Goal: Task Accomplishment & Management: Complete application form

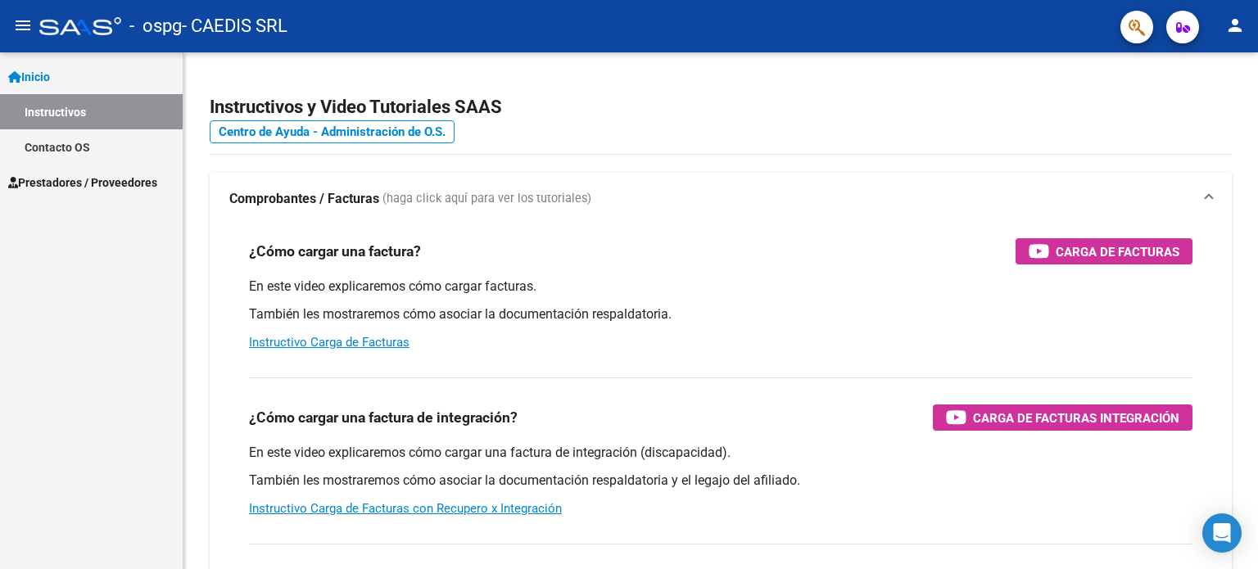
click at [84, 180] on span "Prestadores / Proveedores" at bounding box center [82, 183] width 149 height 18
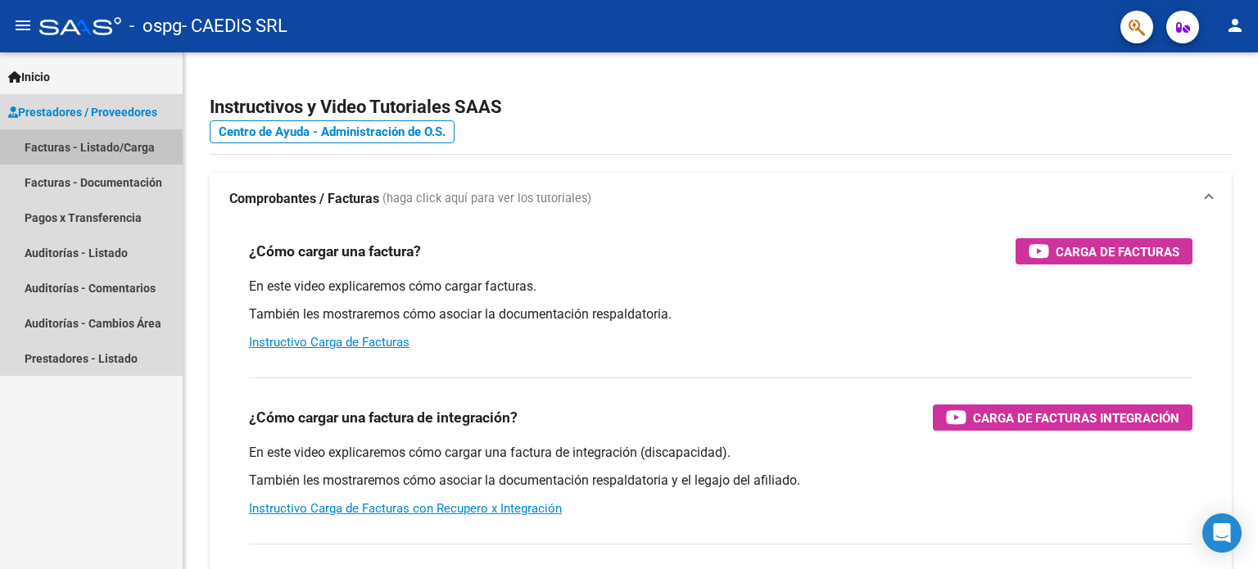
click at [102, 150] on link "Facturas - Listado/Carga" at bounding box center [91, 146] width 183 height 35
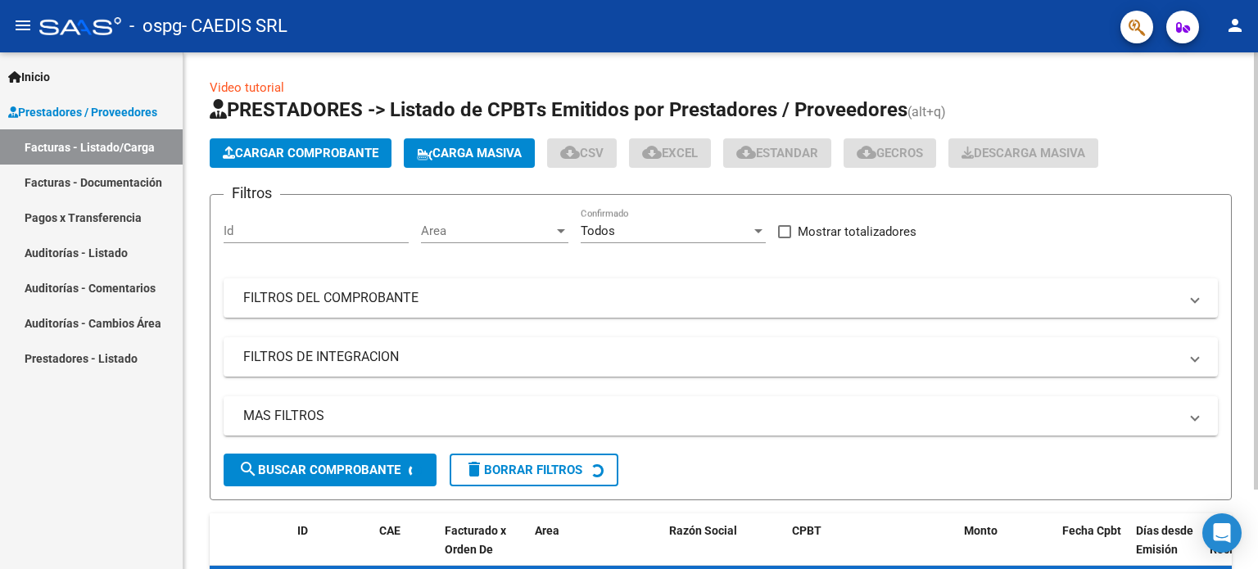
click at [301, 159] on span "Cargar Comprobante" at bounding box center [301, 153] width 156 height 15
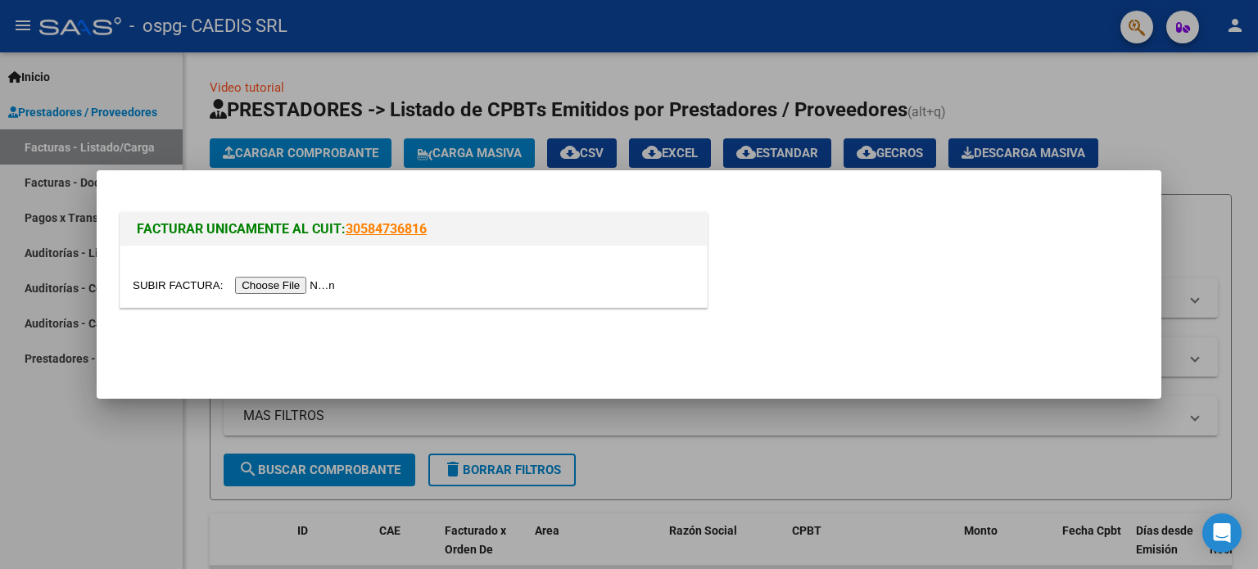
click at [274, 285] on input "file" at bounding box center [236, 285] width 207 height 17
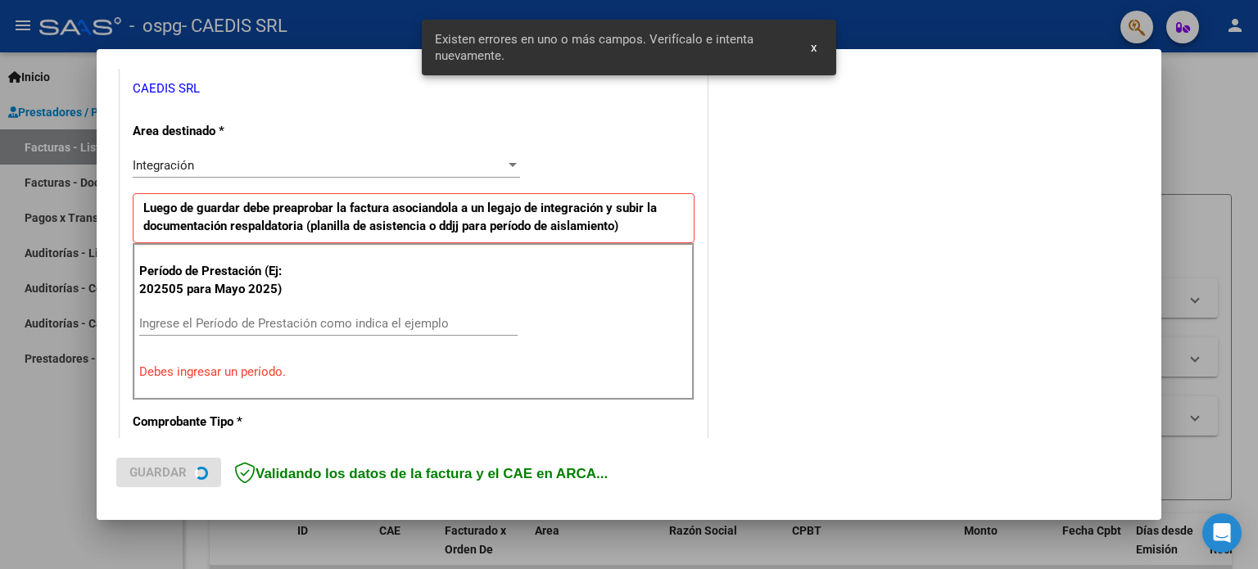
scroll to position [353, 0]
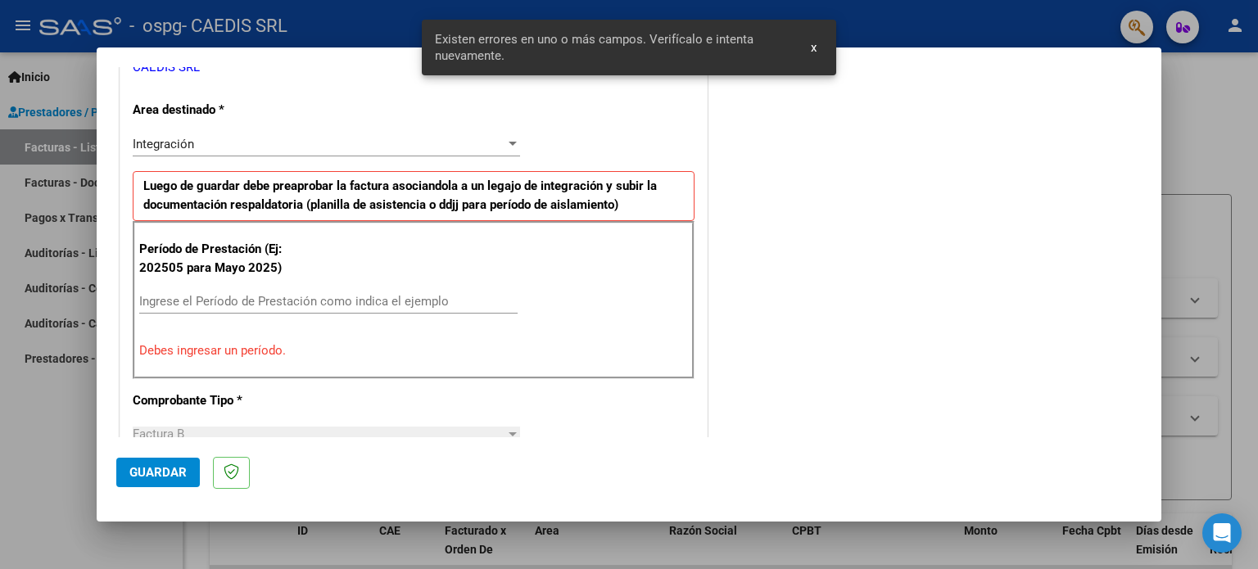
click at [269, 297] on input "Ingrese el Período de Prestación como indica el ejemplo" at bounding box center [328, 301] width 378 height 15
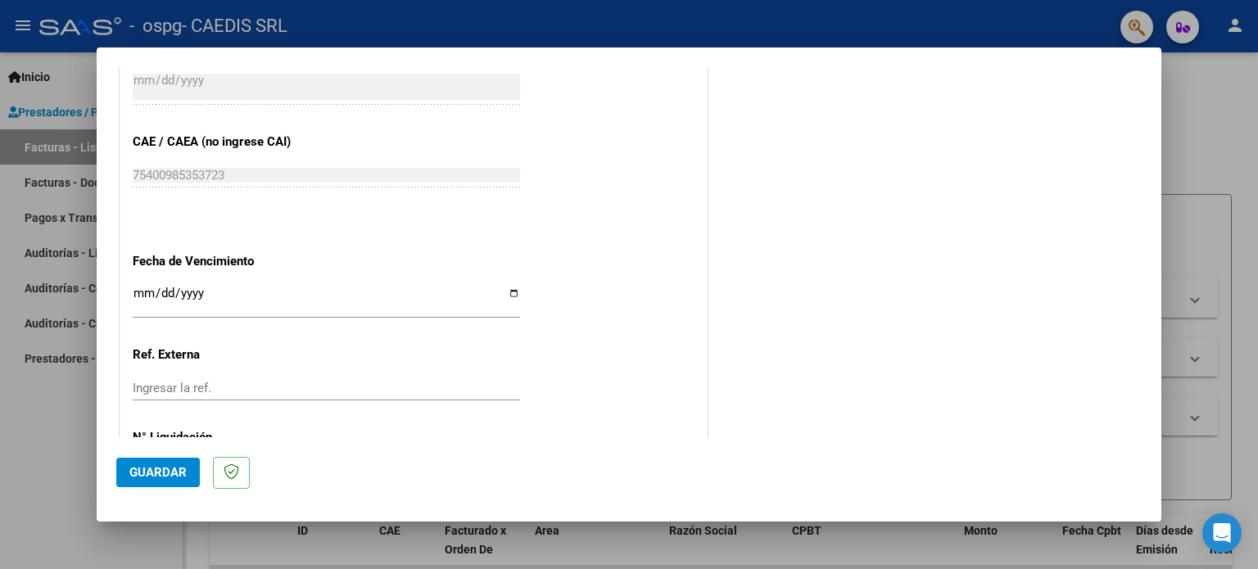
scroll to position [1008, 0]
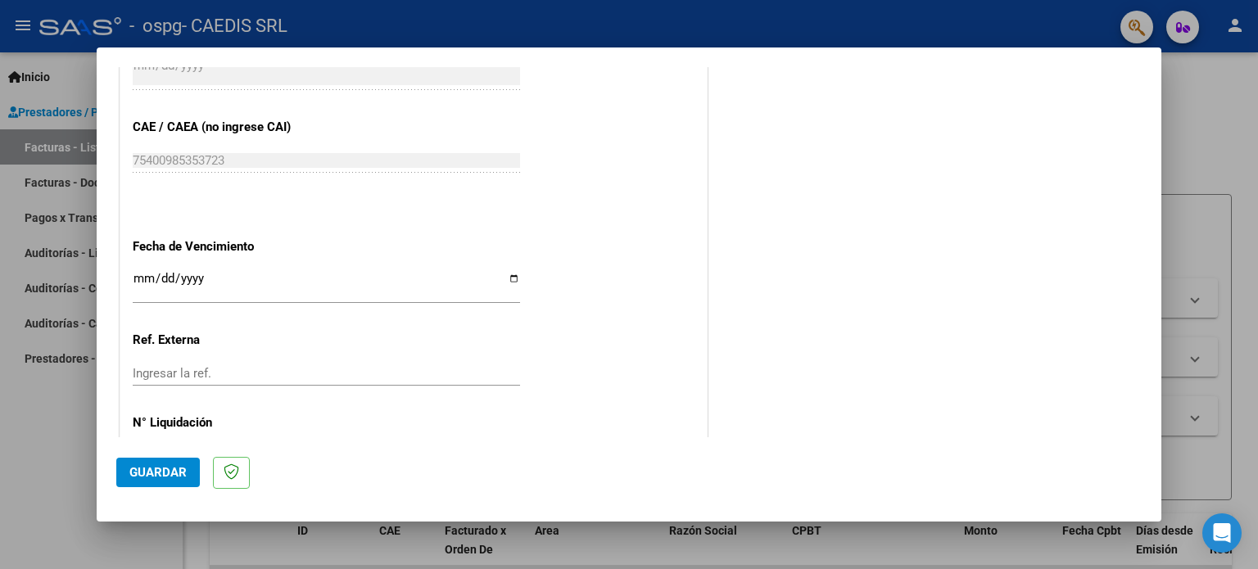
type input "202509"
click at [511, 278] on input "Ingresar la fecha" at bounding box center [326, 285] width 387 height 26
type input "[DATE]"
click at [152, 475] on span "Guardar" at bounding box center [157, 472] width 57 height 15
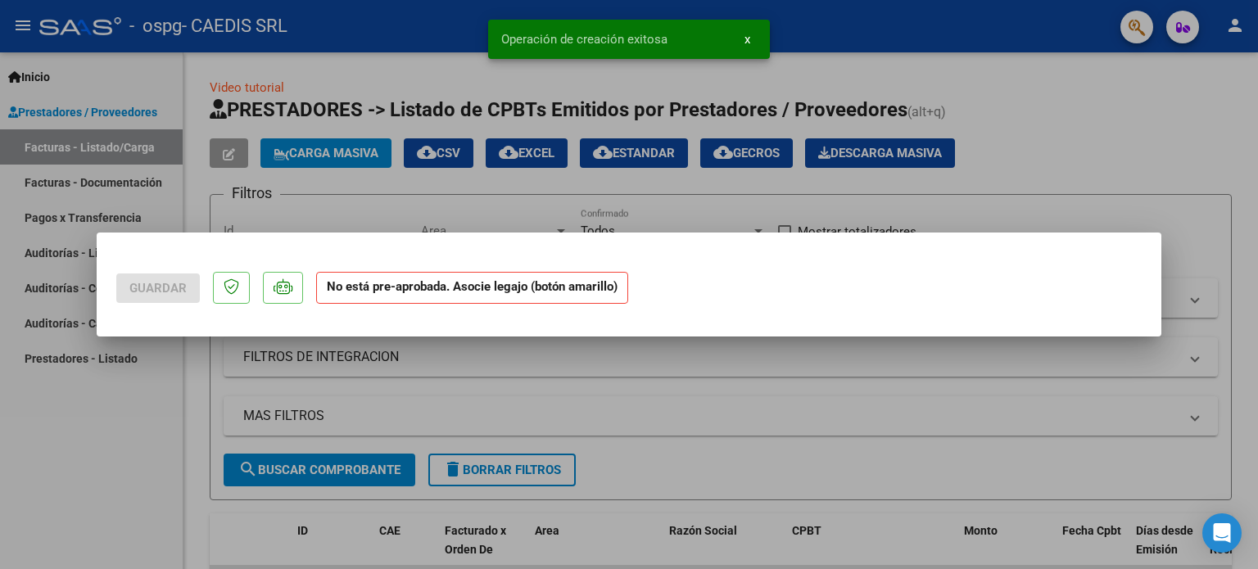
scroll to position [0, 0]
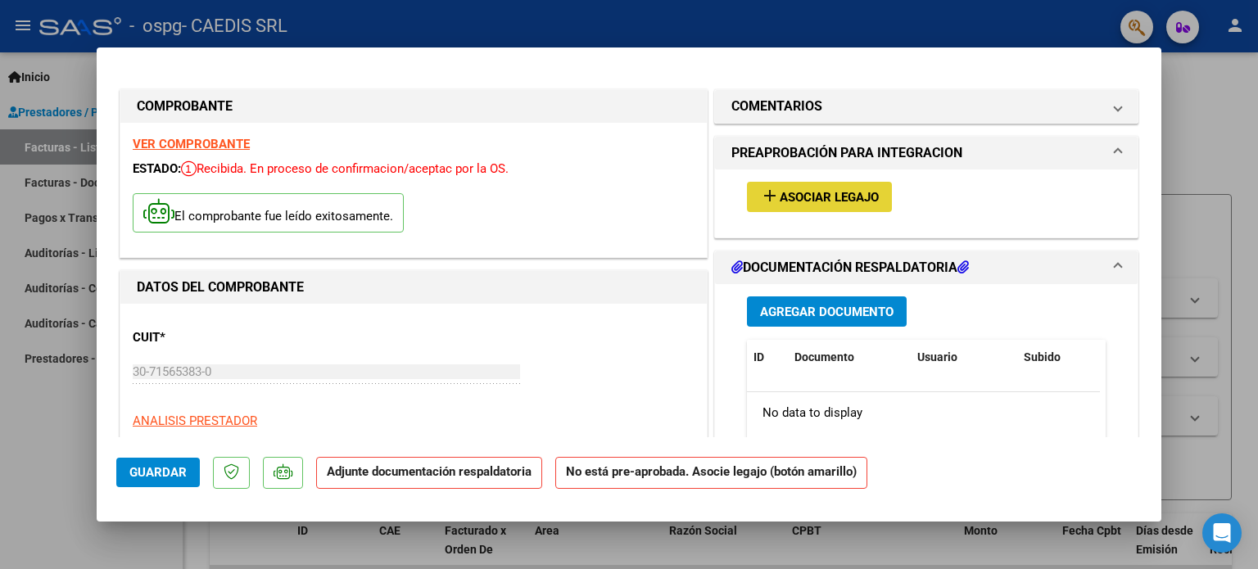
click at [834, 192] on span "Asociar Legajo" at bounding box center [829, 197] width 99 height 15
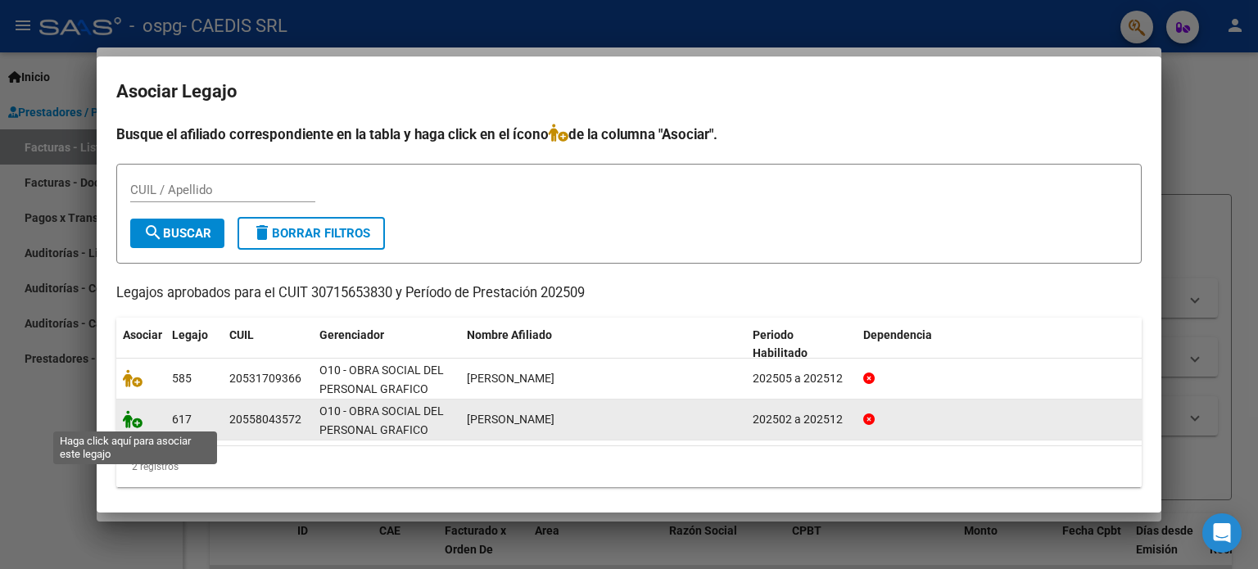
click at [131, 414] on icon at bounding box center [133, 419] width 20 height 18
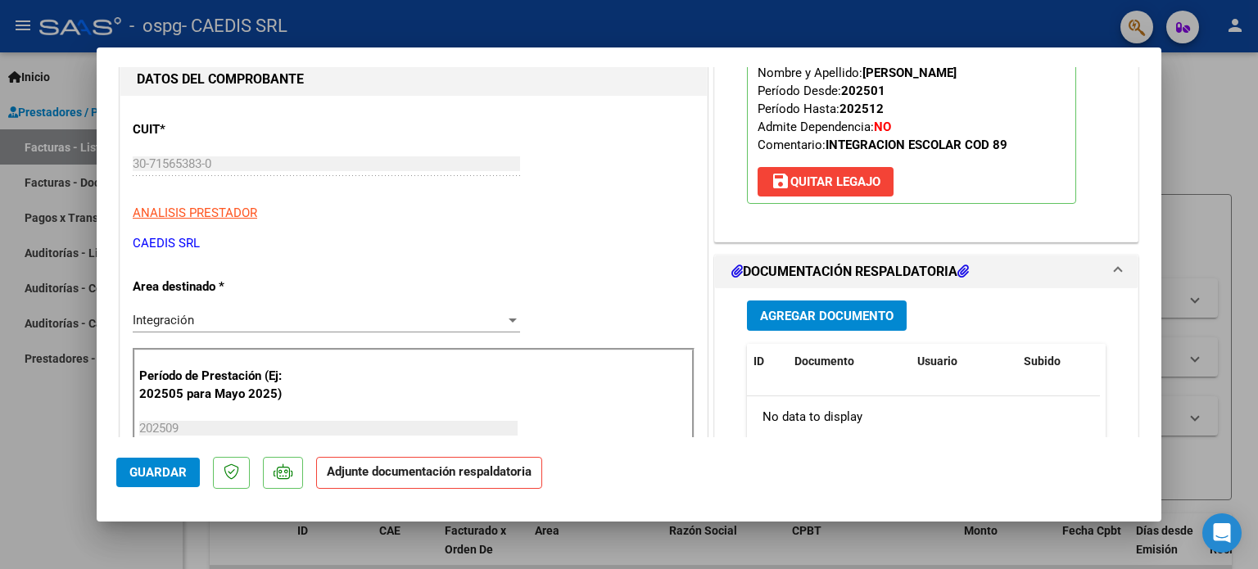
scroll to position [164, 0]
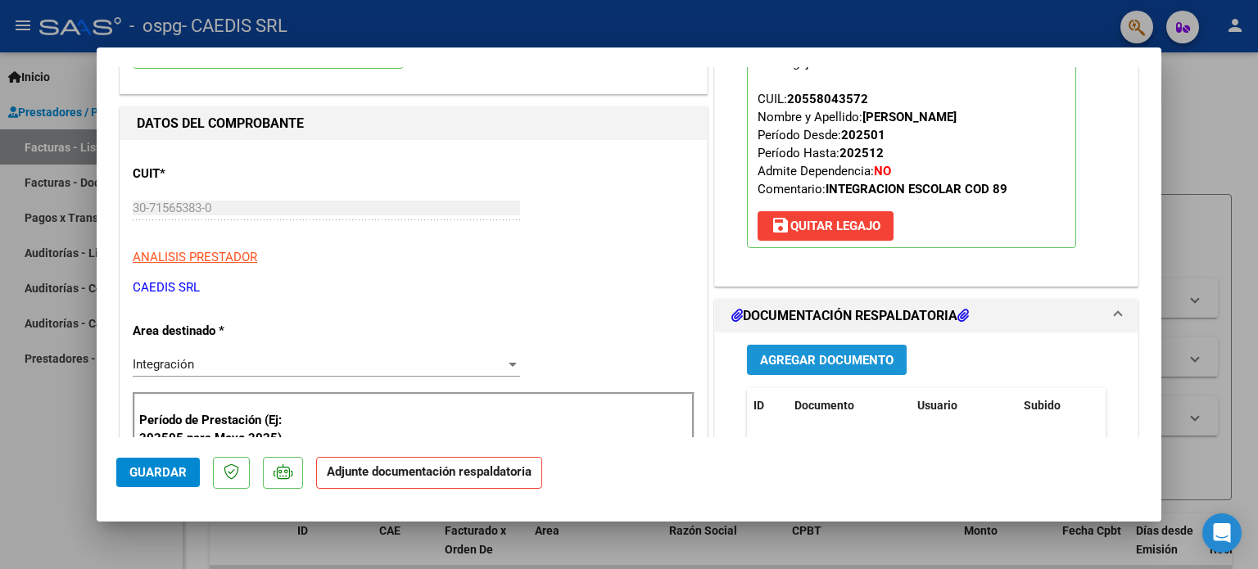
click at [798, 361] on span "Agregar Documento" at bounding box center [826, 360] width 133 height 15
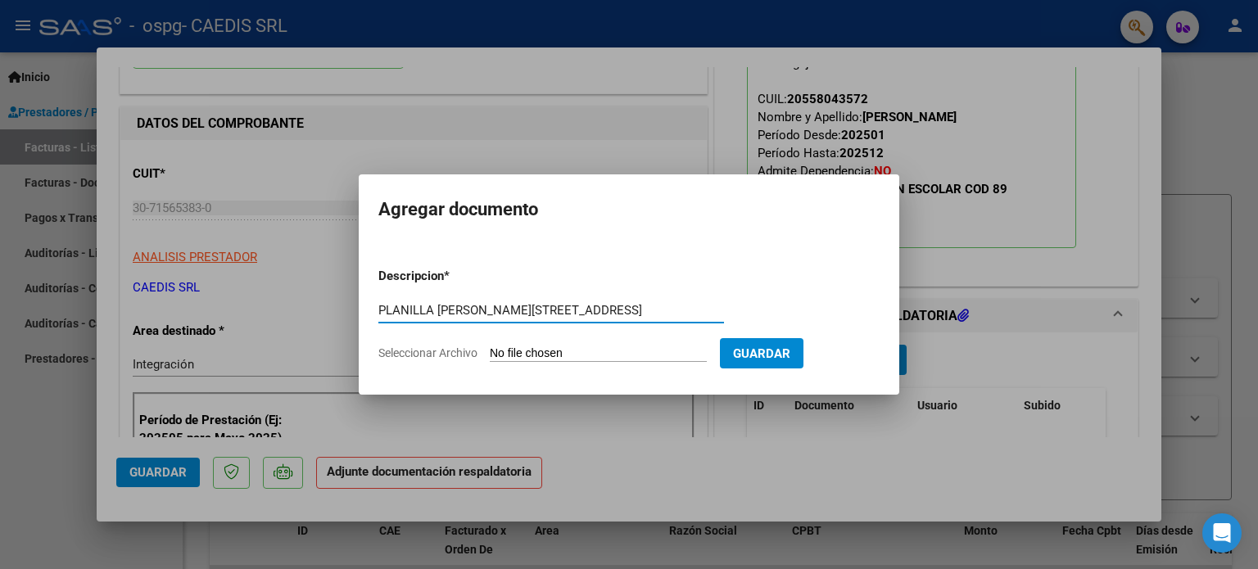
type input "PLANILLA [PERSON_NAME][STREET_ADDRESS]"
click at [546, 349] on input "Seleccionar Archivo" at bounding box center [598, 354] width 217 height 16
type input "C:\fakepath\PLANILLA [PERSON_NAME] 0925.pdf"
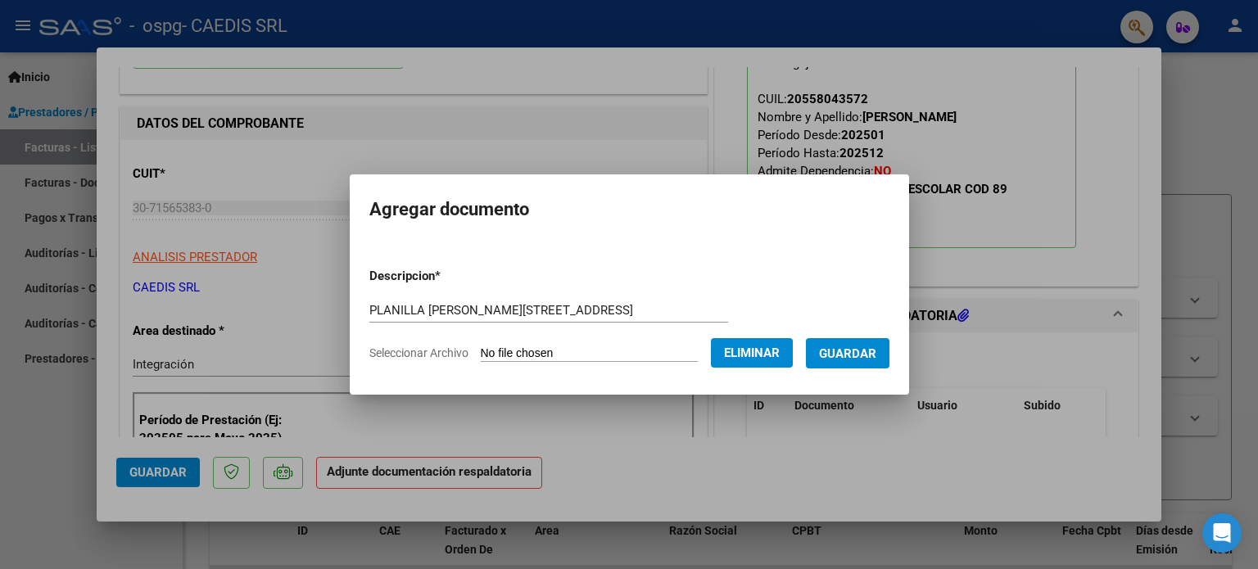
click at [853, 354] on span "Guardar" at bounding box center [847, 353] width 57 height 15
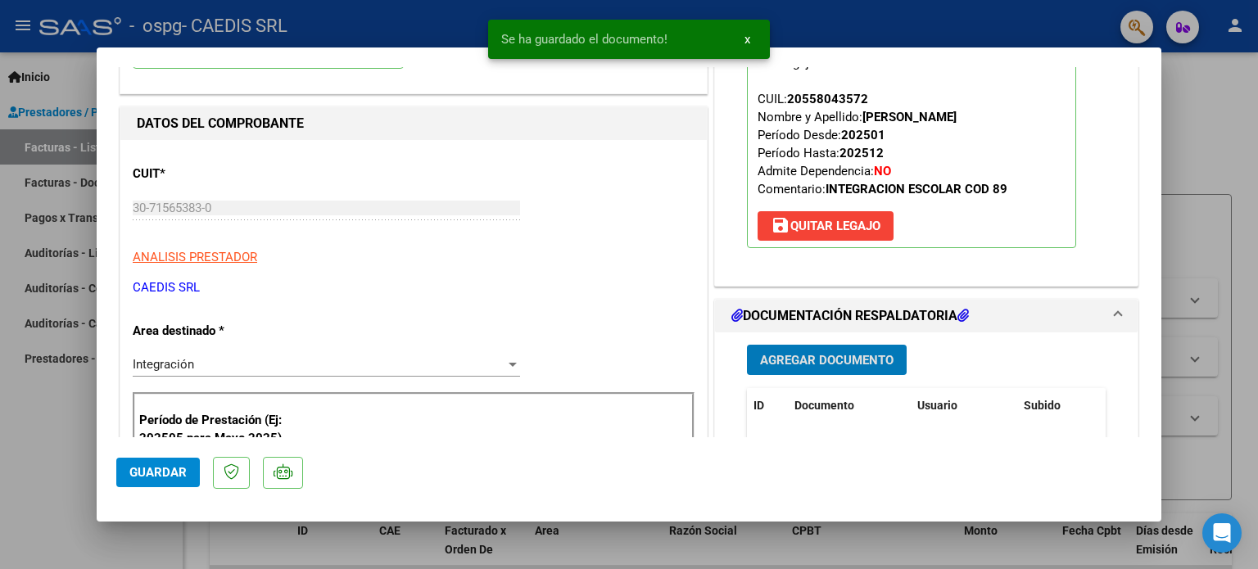
click at [155, 468] on span "Guardar" at bounding box center [157, 472] width 57 height 15
click at [1211, 168] on div at bounding box center [629, 284] width 1258 height 569
type input "$ 0,00"
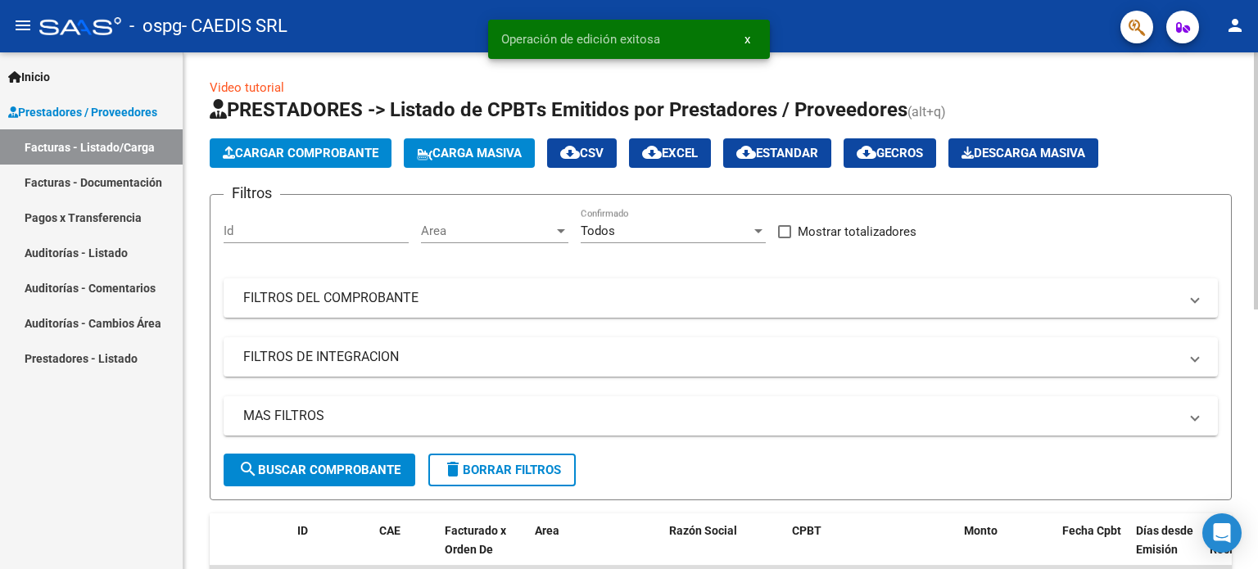
click at [307, 150] on span "Cargar Comprobante" at bounding box center [301, 153] width 156 height 15
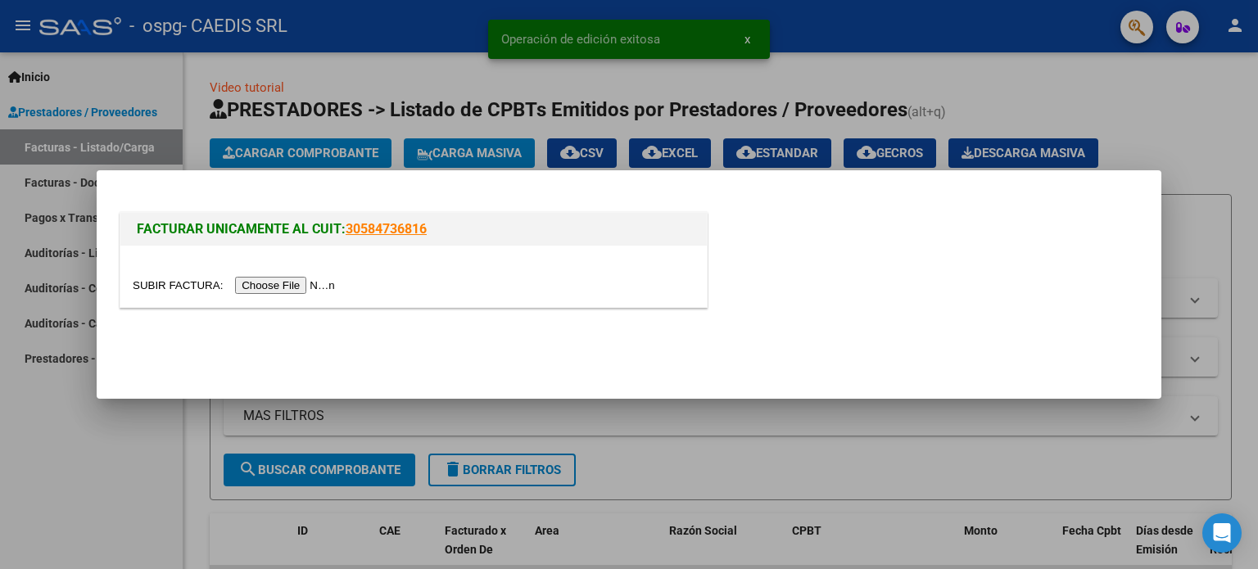
click at [282, 283] on input "file" at bounding box center [236, 285] width 207 height 17
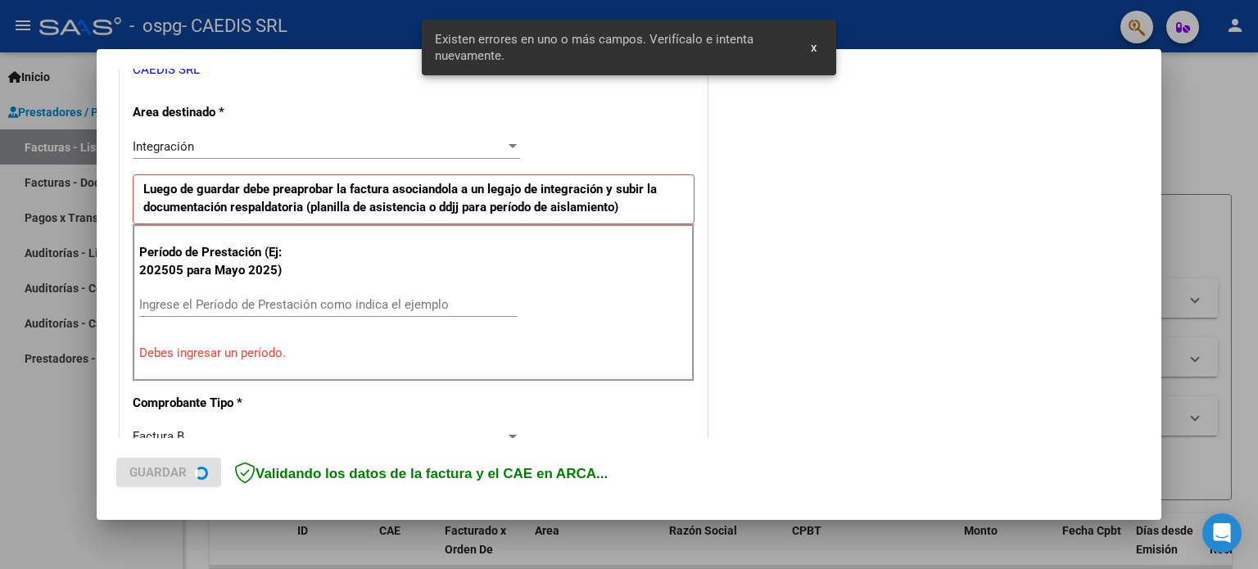
scroll to position [353, 0]
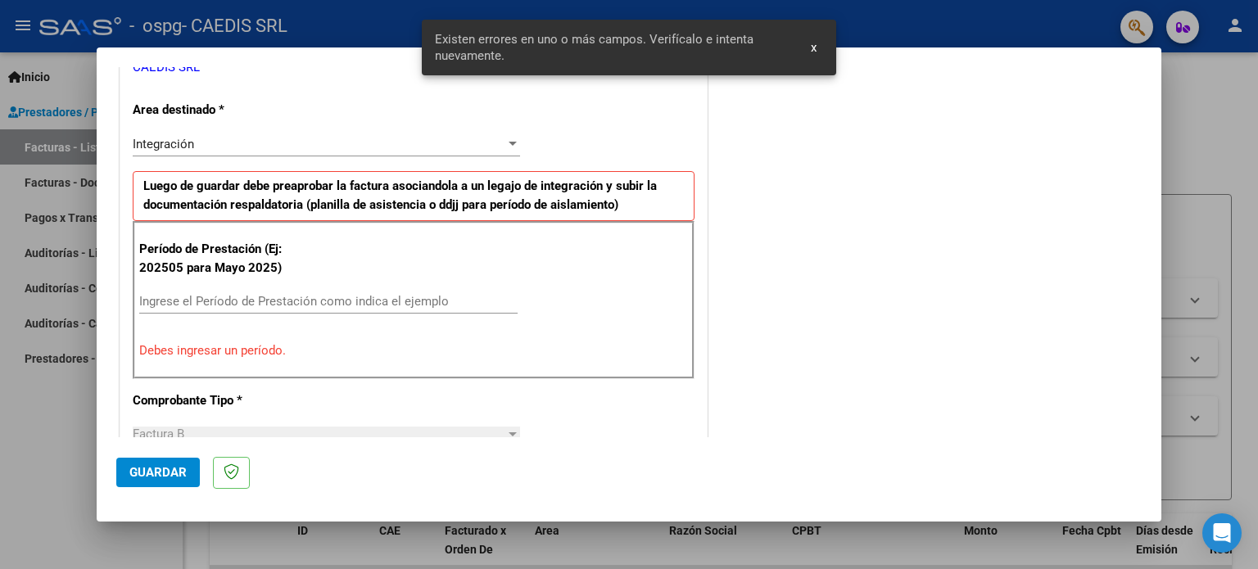
click at [292, 308] on div "Ingrese el Período de Prestación como indica el ejemplo" at bounding box center [328, 301] width 378 height 25
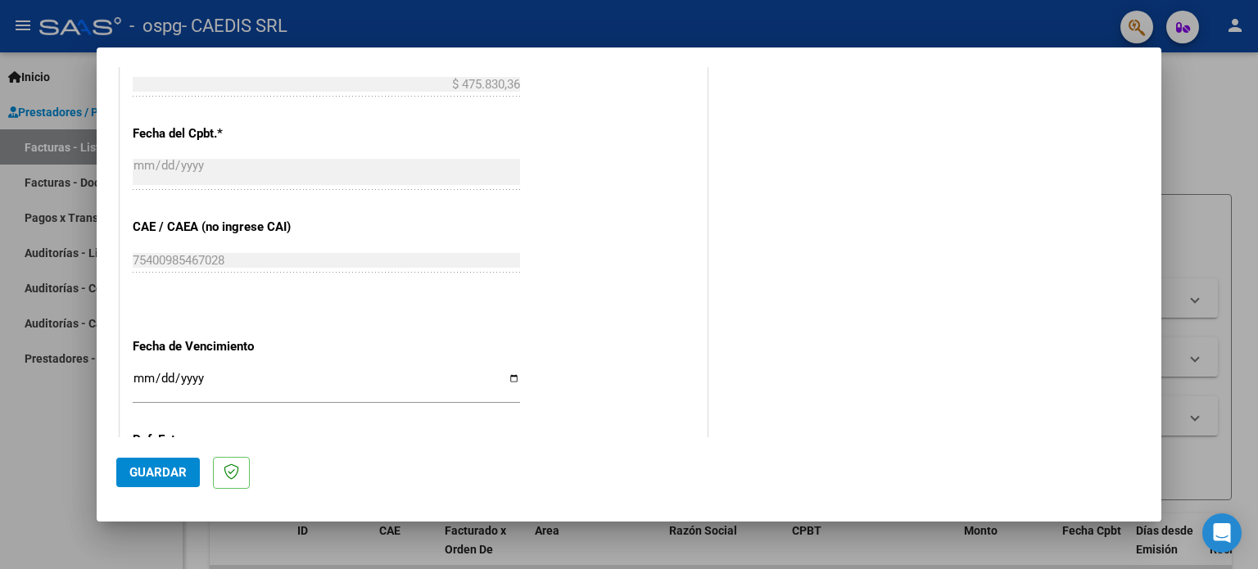
scroll to position [1008, 0]
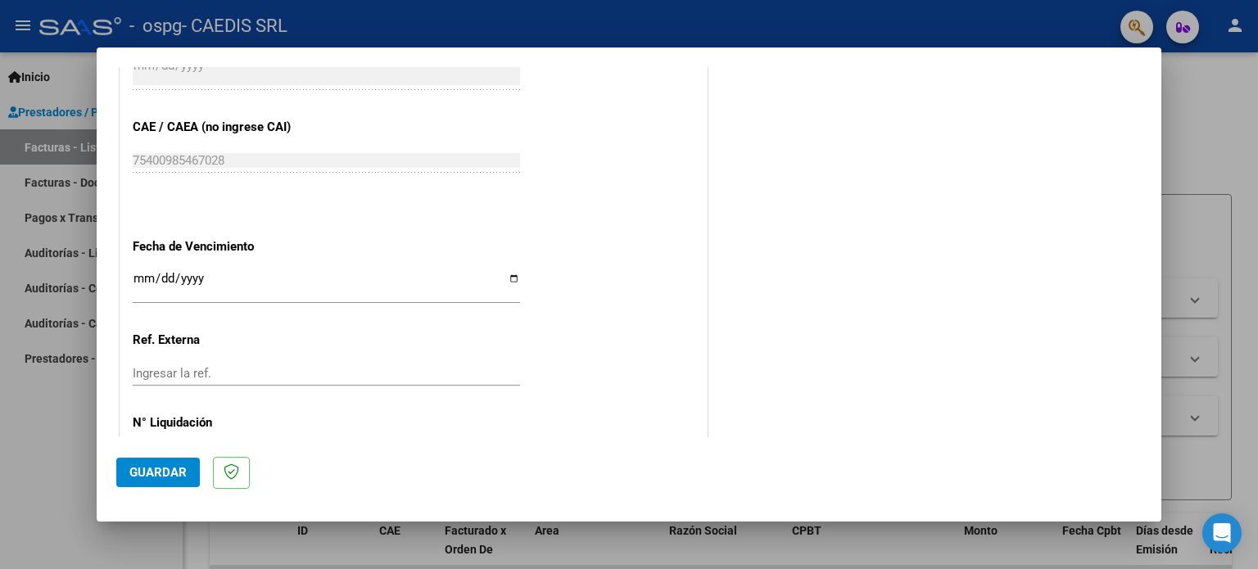
type input "202509"
click at [511, 276] on input "Ingresar la fecha" at bounding box center [326, 285] width 387 height 26
type input "[DATE]"
click at [169, 474] on span "Guardar" at bounding box center [157, 472] width 57 height 15
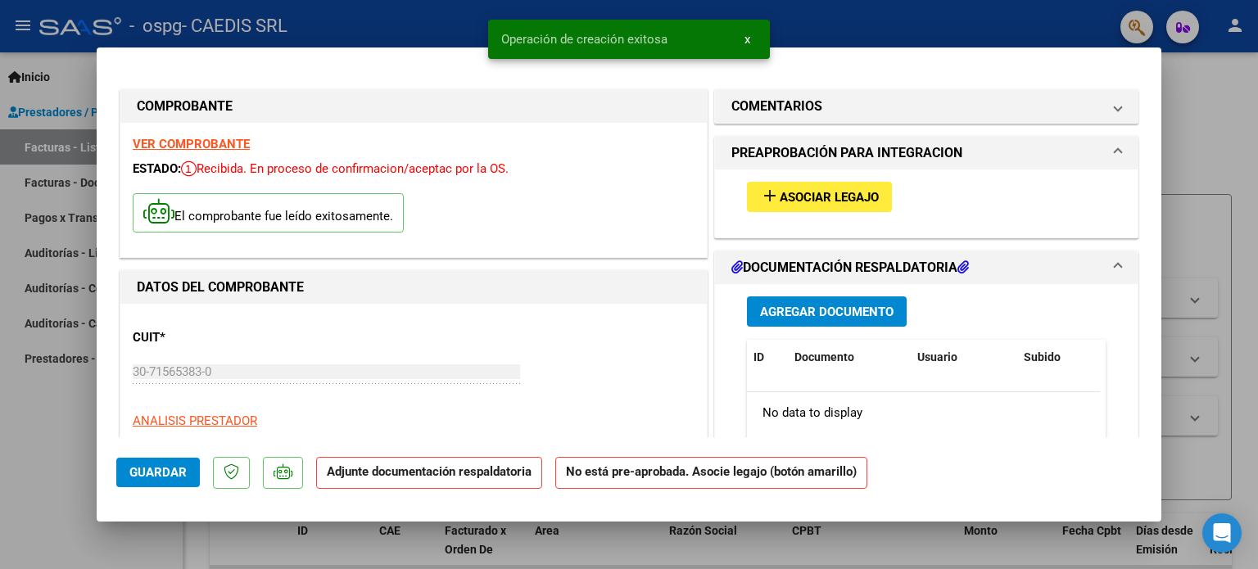
click at [813, 196] on span "Asociar Legajo" at bounding box center [829, 197] width 99 height 15
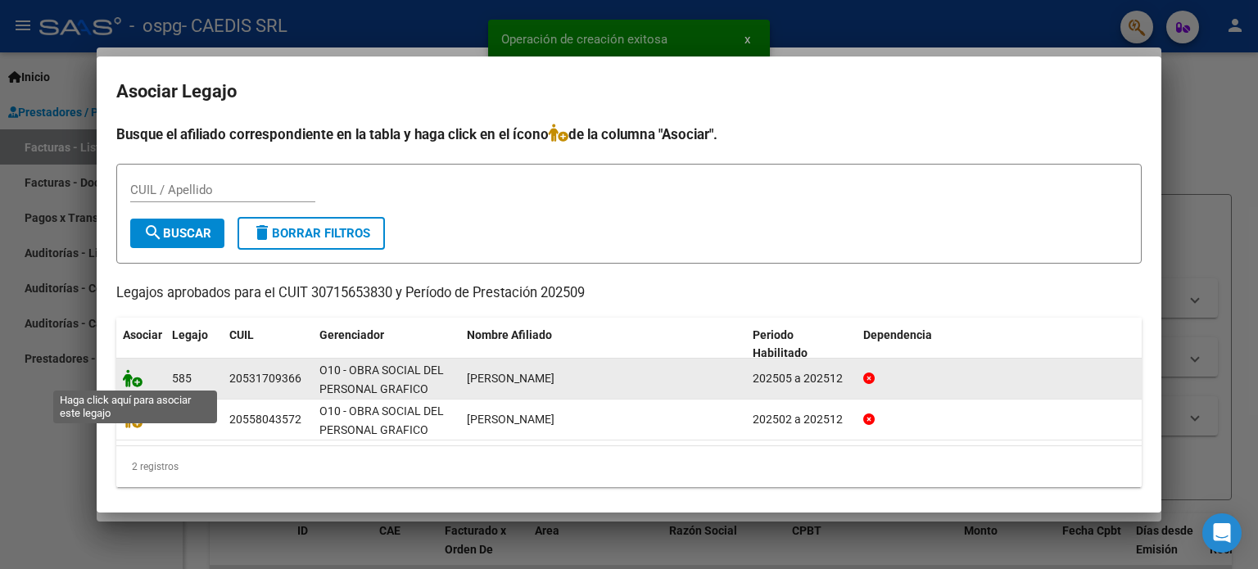
click at [133, 378] on icon at bounding box center [133, 378] width 20 height 18
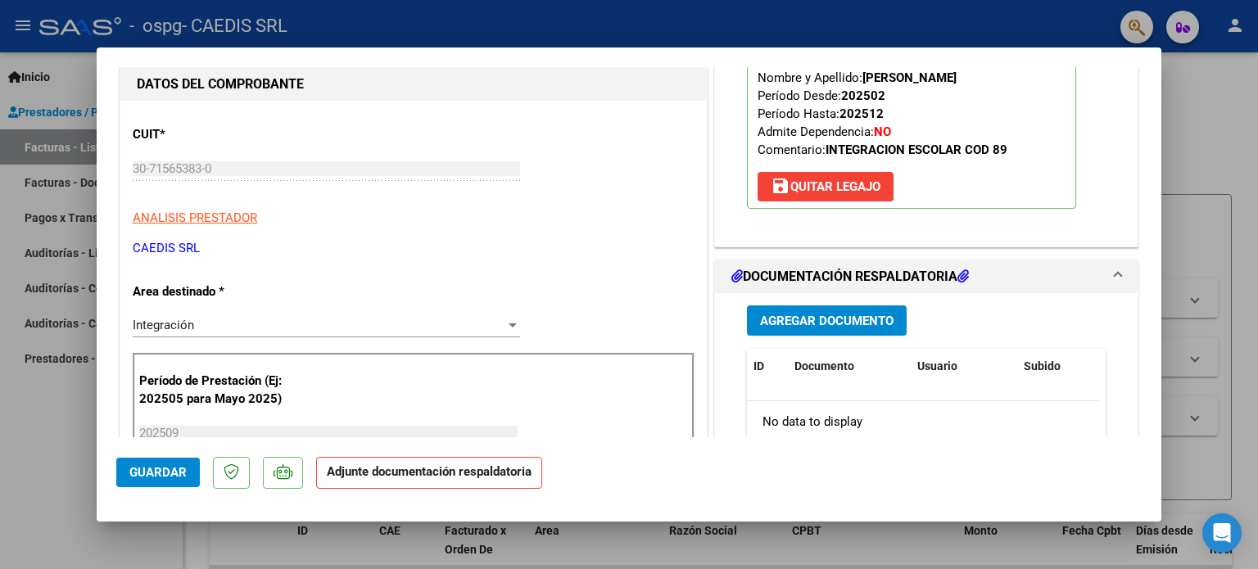
scroll to position [246, 0]
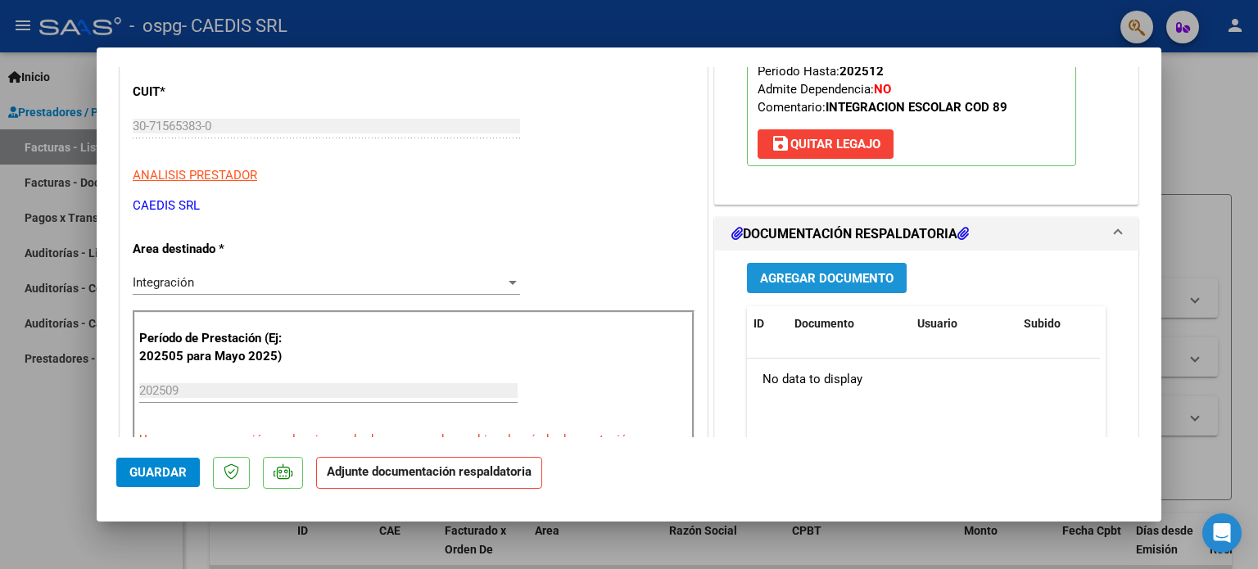
click at [829, 278] on span "Agregar Documento" at bounding box center [826, 278] width 133 height 15
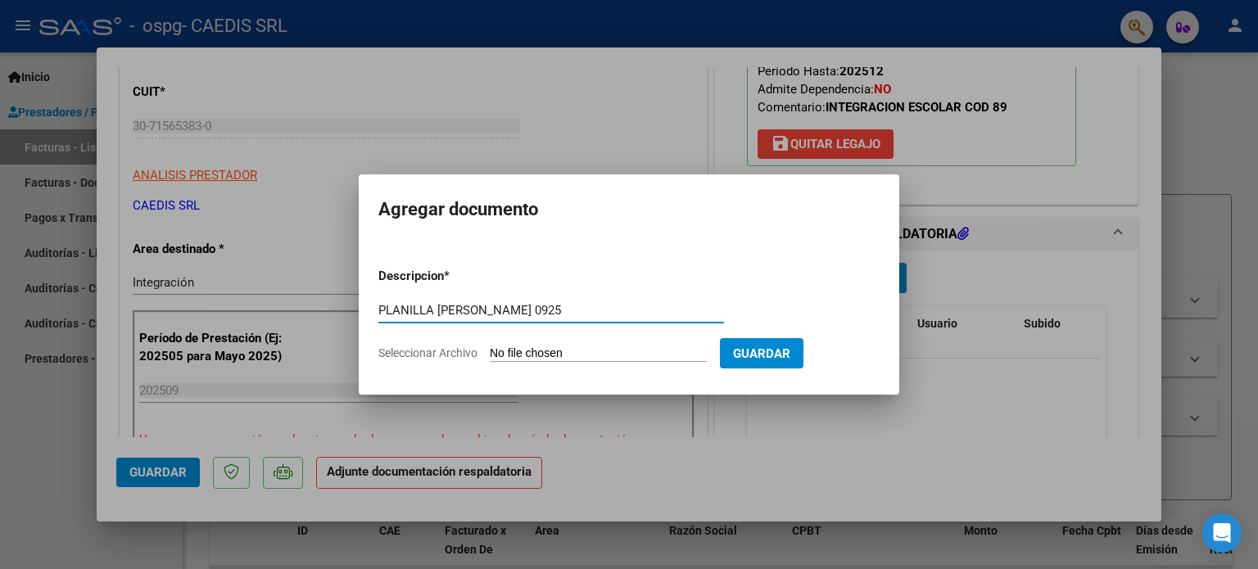
type input "PLANILLA [PERSON_NAME] 0925"
click at [542, 350] on input "Seleccionar Archivo" at bounding box center [598, 354] width 217 height 16
type input "C:\fakepath\PLANILLA [PERSON_NAME] 0925.pdf"
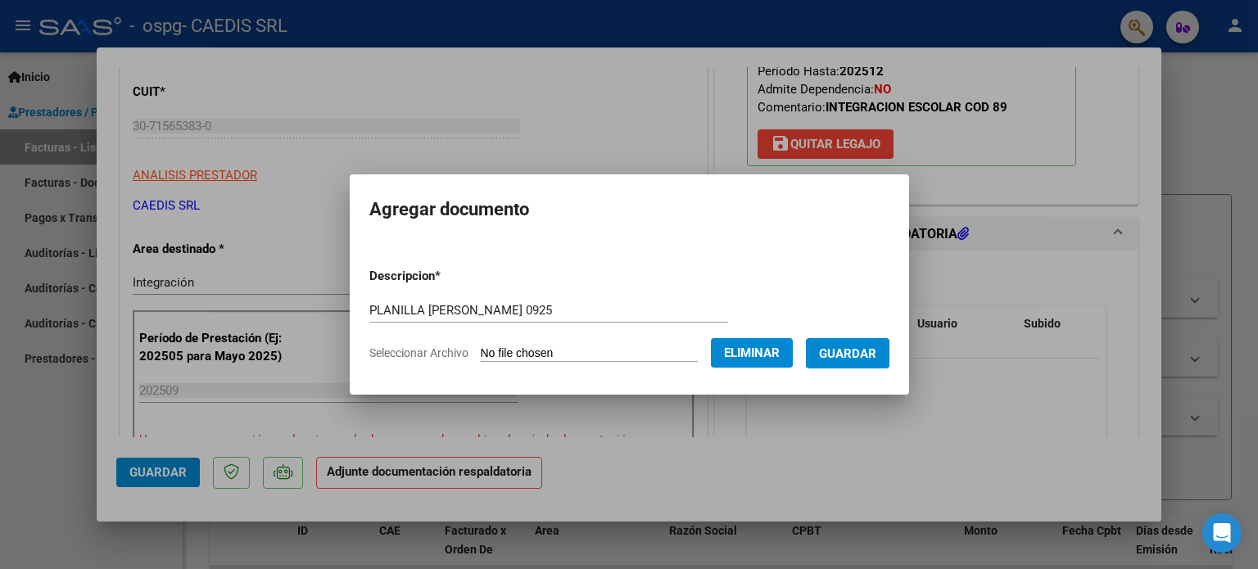
click at [863, 355] on span "Guardar" at bounding box center [847, 353] width 57 height 15
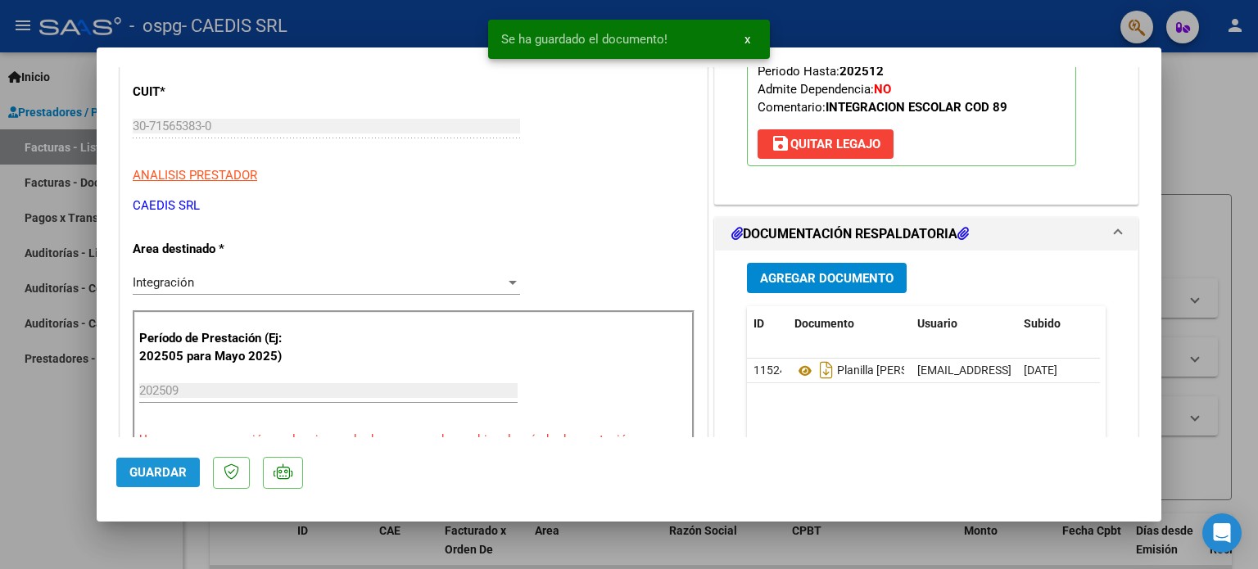
click at [149, 468] on span "Guardar" at bounding box center [157, 472] width 57 height 15
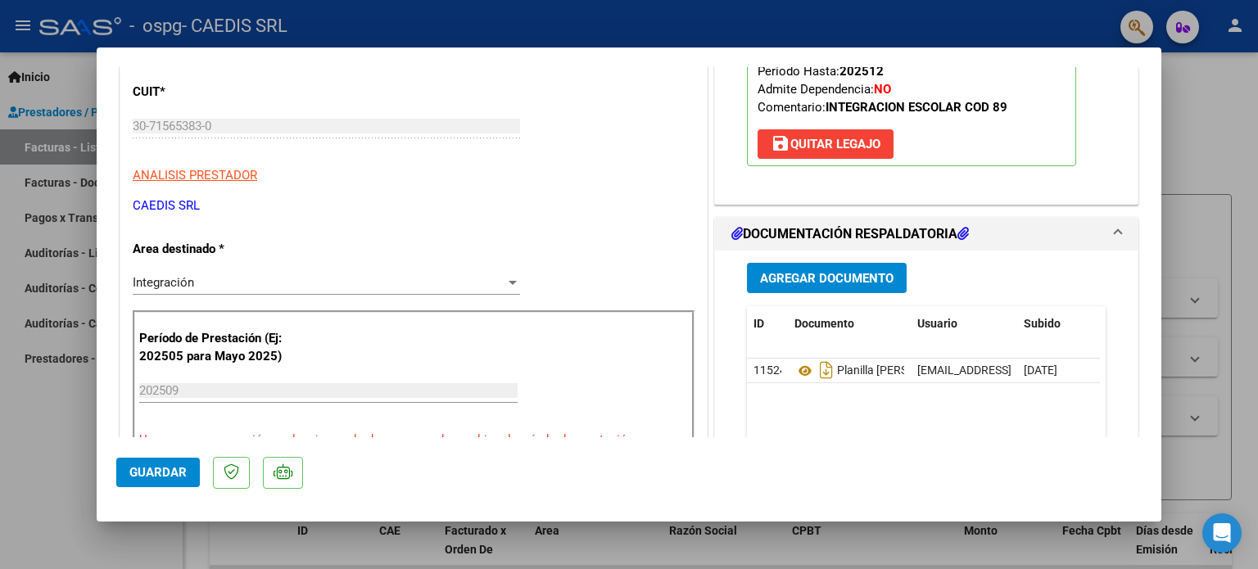
click at [1219, 141] on div at bounding box center [629, 284] width 1258 height 569
type input "$ 0,00"
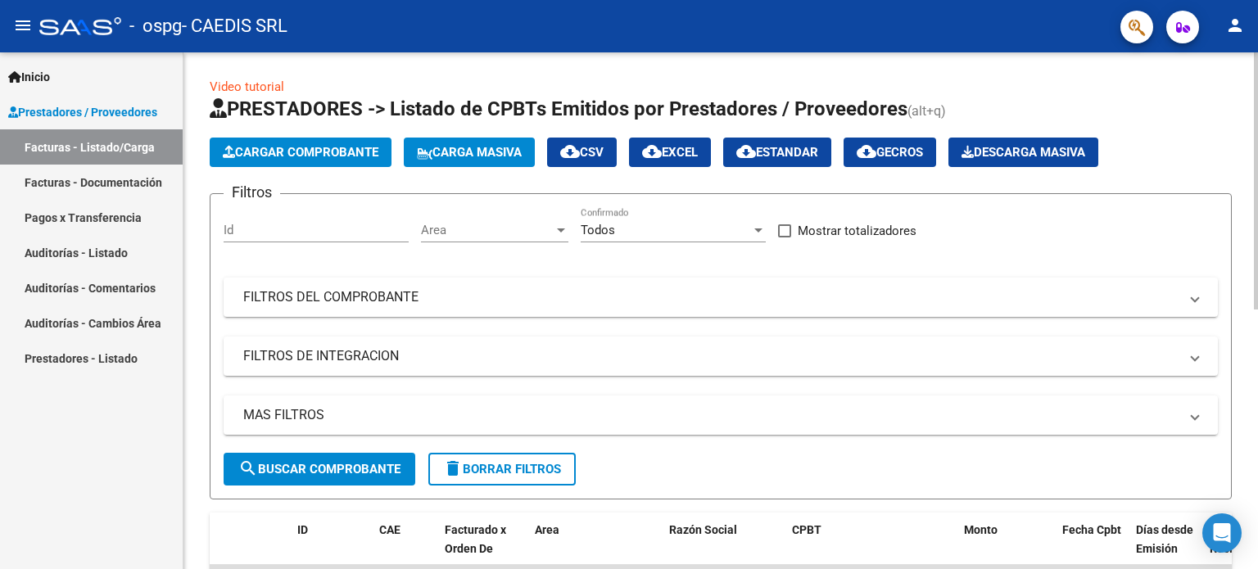
scroll to position [0, 0]
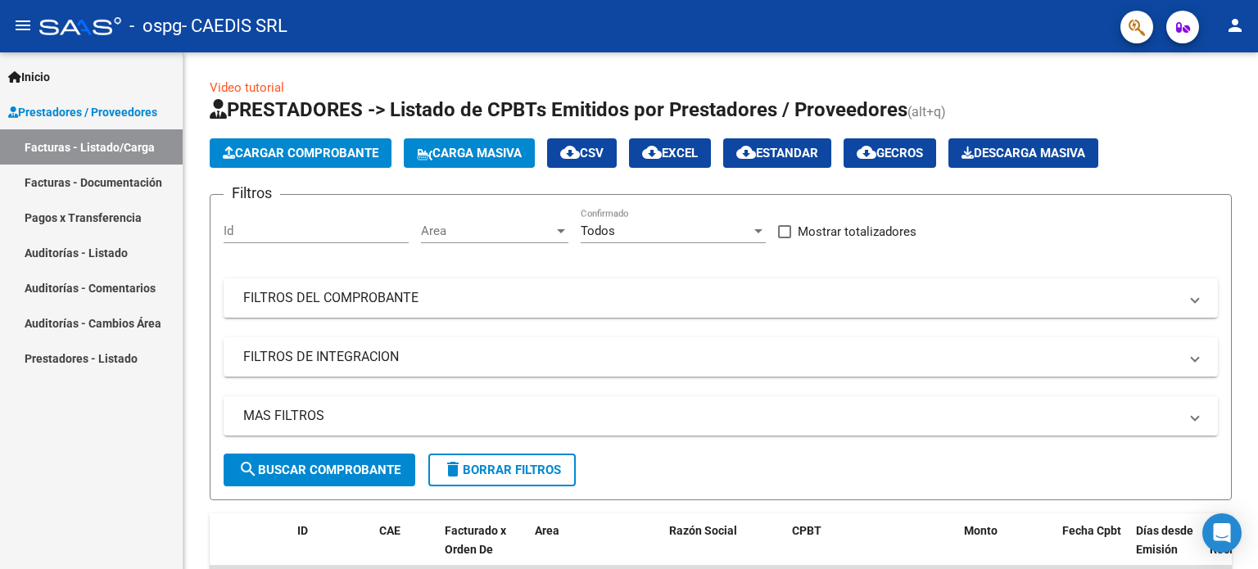
click at [1229, 24] on mat-icon "person" at bounding box center [1235, 26] width 20 height 20
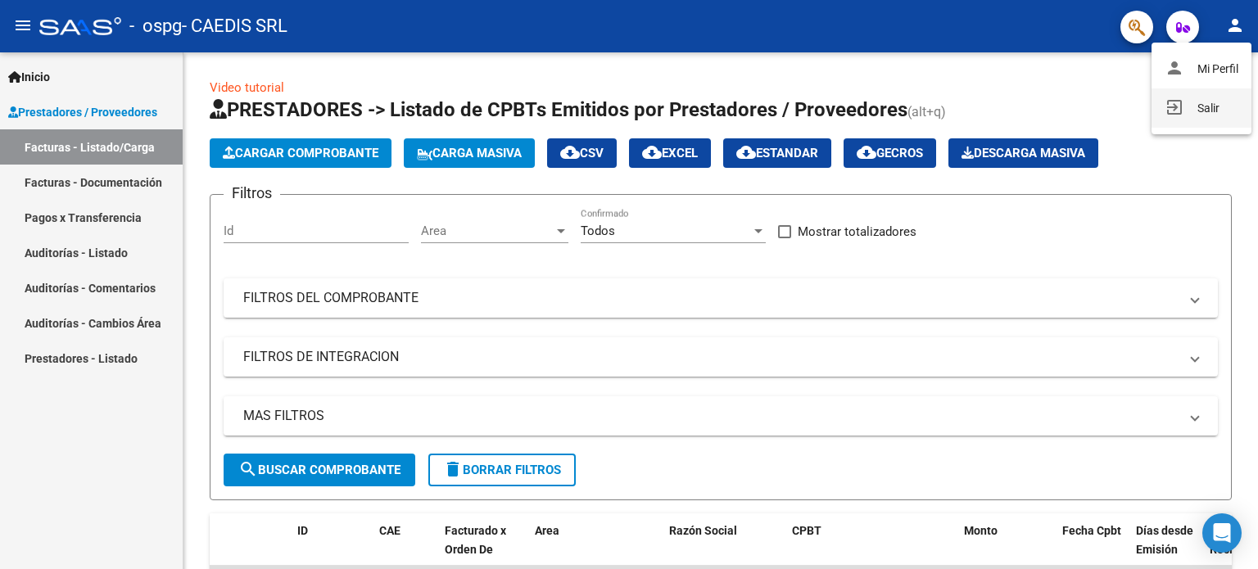
click at [1212, 98] on button "exit_to_app Salir" at bounding box center [1201, 107] width 100 height 39
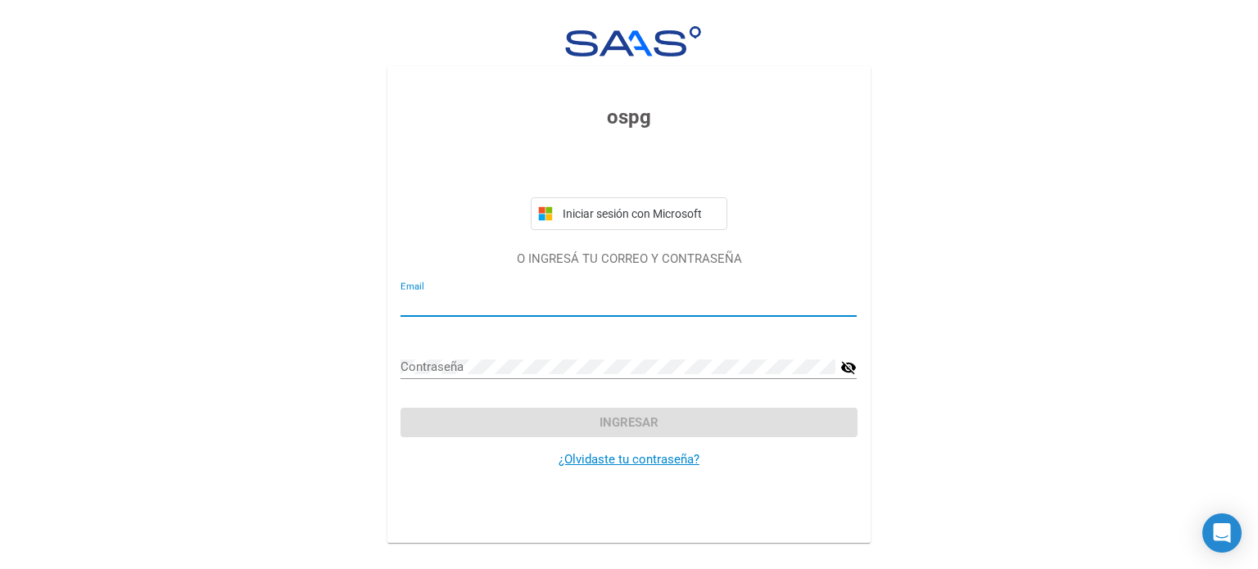
type input "[EMAIL_ADDRESS][DOMAIN_NAME]"
